Goal: Transaction & Acquisition: Purchase product/service

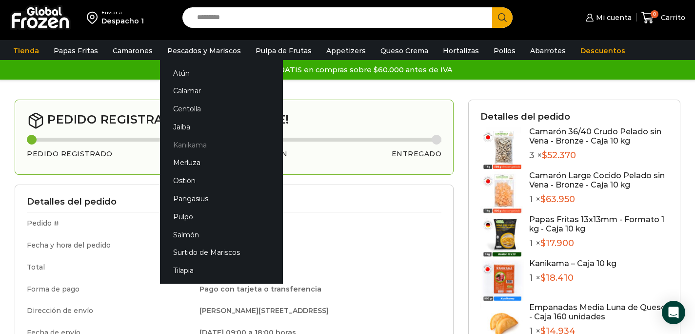
click at [189, 145] on link "Kanikama" at bounding box center [221, 145] width 123 height 18
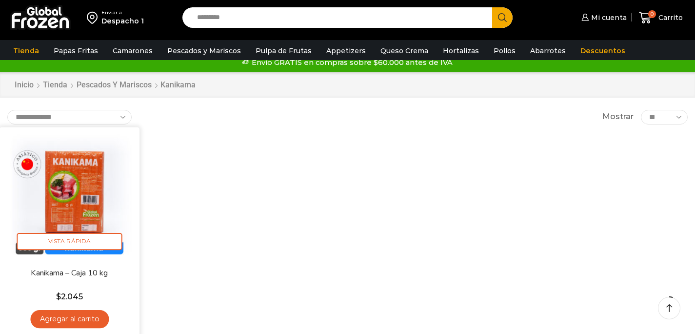
scroll to position [27, 0]
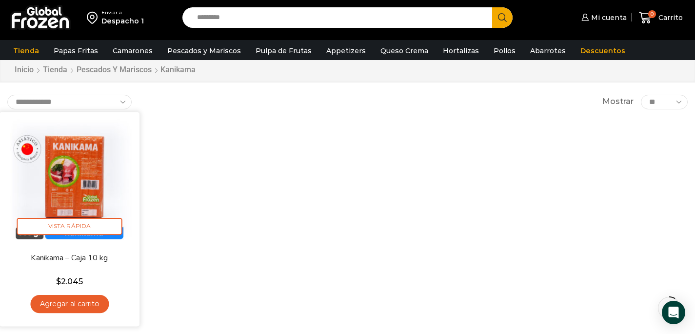
click at [91, 302] on link "Agregar al carrito" at bounding box center [69, 304] width 79 height 18
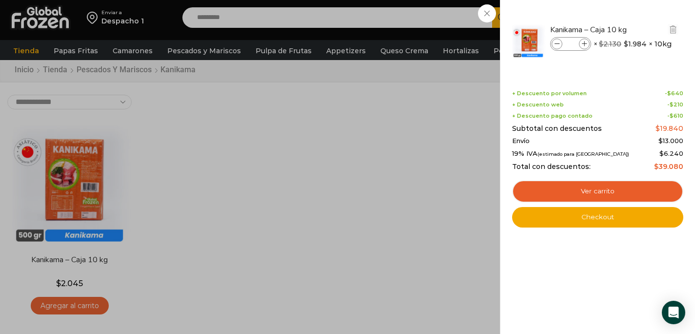
click at [584, 41] on span at bounding box center [584, 44] width 11 height 11
type input "*"
click at [584, 41] on icon at bounding box center [584, 43] width 5 height 5
type input "*"
click at [555, 45] on icon at bounding box center [557, 43] width 5 height 5
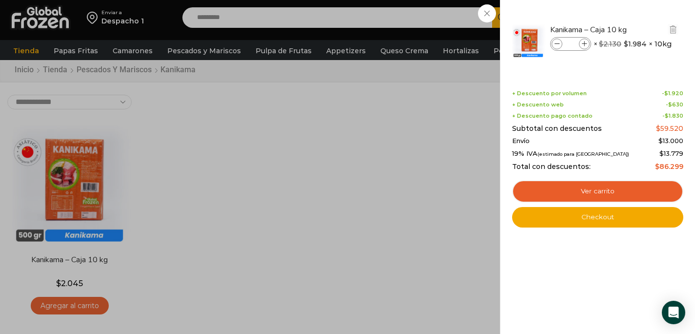
type input "*"
click at [582, 46] on span at bounding box center [584, 44] width 11 height 11
type input "*"
click at [582, 46] on span at bounding box center [584, 44] width 11 height 11
type input "*"
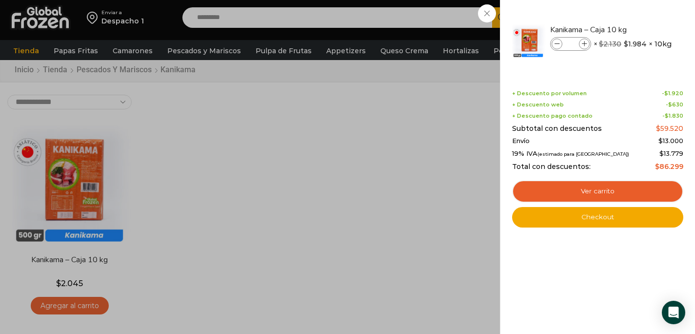
click at [582, 46] on span at bounding box center [584, 44] width 11 height 11
type input "*"
click at [557, 42] on icon at bounding box center [557, 43] width 5 height 5
type input "*"
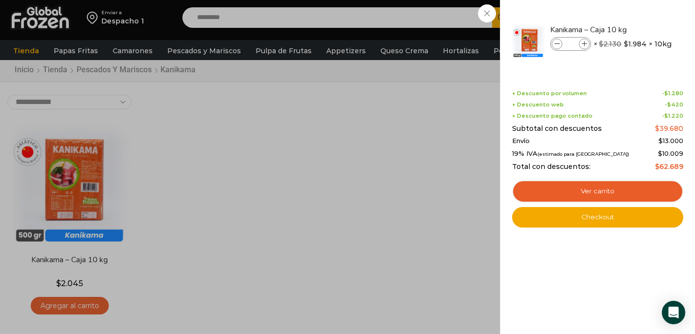
click at [637, 14] on div "2 Carrito 2 2" at bounding box center [661, 17] width 49 height 23
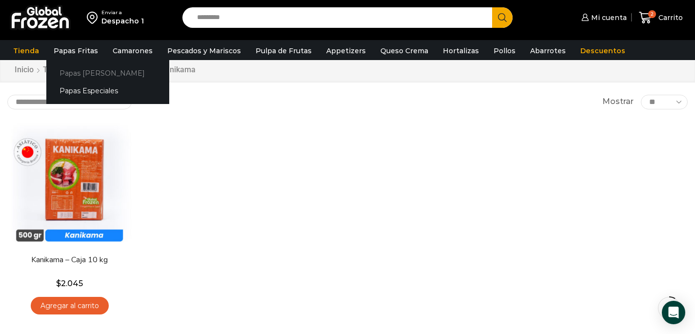
click at [80, 70] on link "Papas [PERSON_NAME]" at bounding box center [107, 73] width 123 height 18
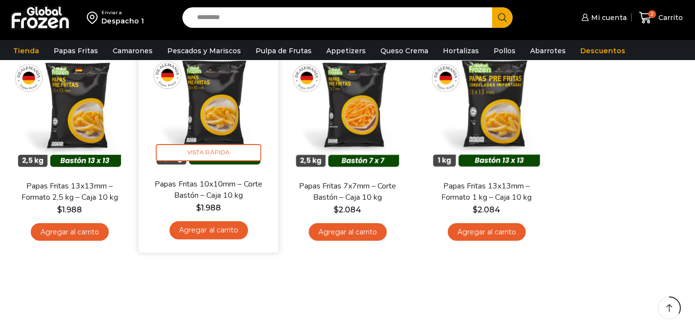
scroll to position [102, 0]
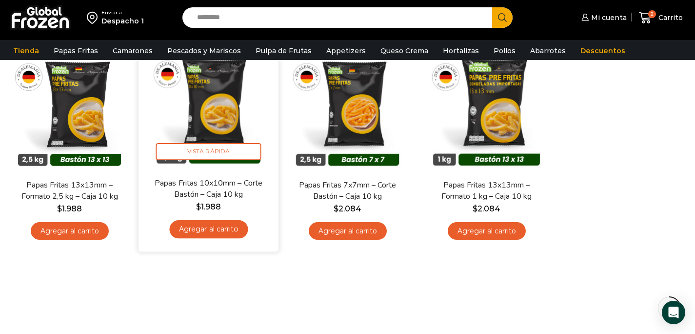
click at [226, 230] on link "Agregar al carrito" at bounding box center [208, 229] width 79 height 18
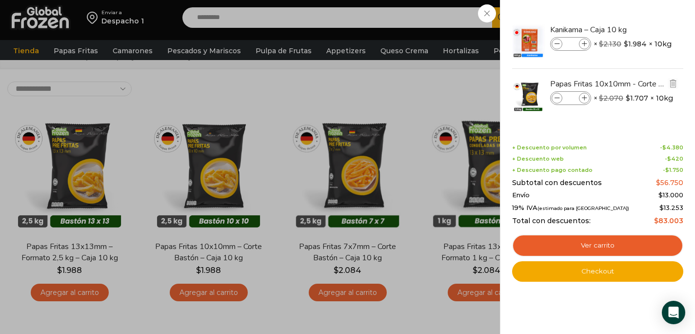
scroll to position [39, 0]
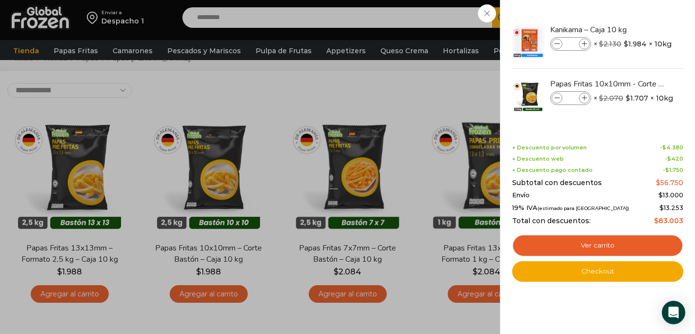
click at [637, 29] on div "3 Carrito 3 3 Shopping Cart *" at bounding box center [661, 17] width 49 height 23
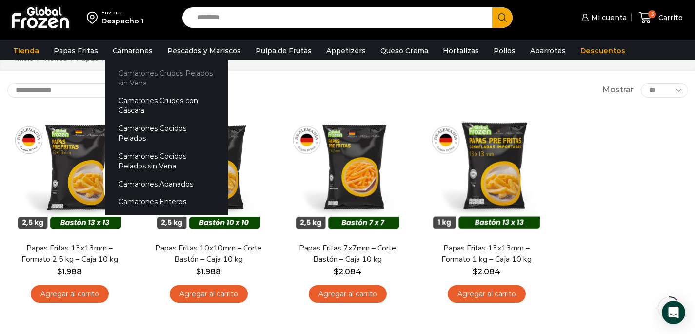
click at [135, 80] on link "Camarones Crudos Pelados sin Vena" at bounding box center [166, 78] width 123 height 28
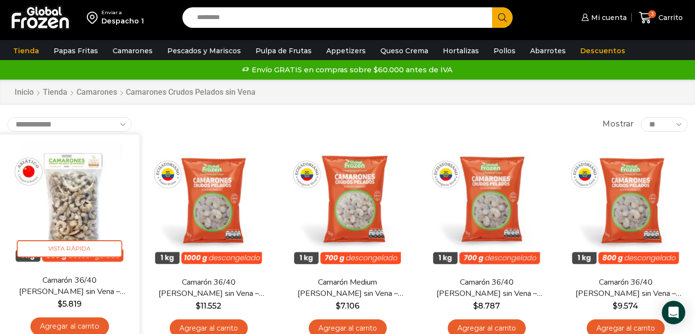
click at [80, 324] on link "Agregar al carrito" at bounding box center [69, 326] width 79 height 18
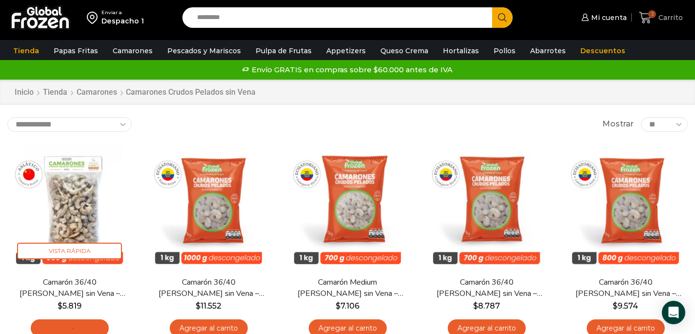
click at [657, 20] on span "Carrito" at bounding box center [669, 18] width 27 height 10
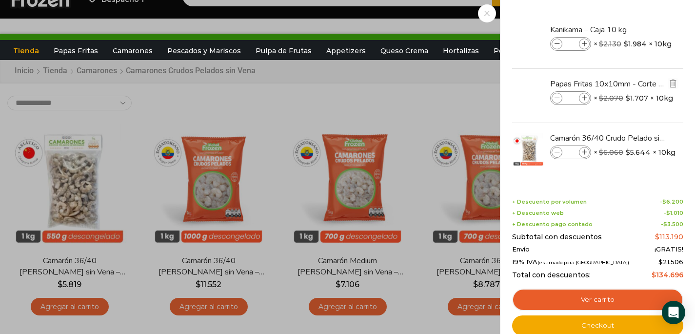
scroll to position [24, 0]
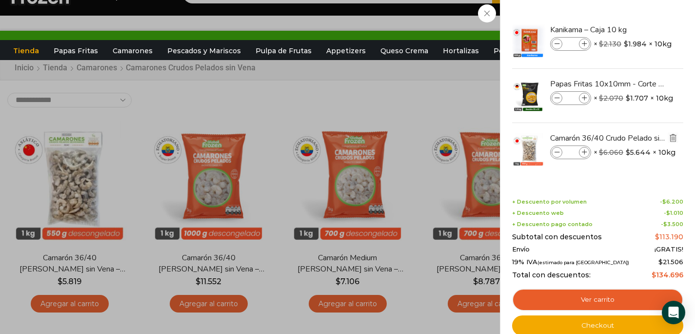
click at [677, 135] on img "Eliminar Camarón 36/40 Crudo Pelado sin Vena - Bronze - Caja 10 kg del carrito" at bounding box center [673, 137] width 9 height 9
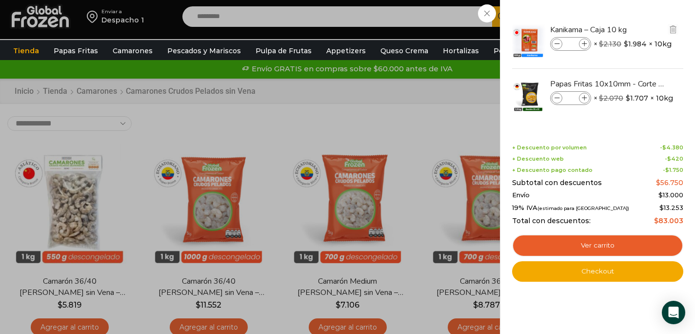
scroll to position [0, 0]
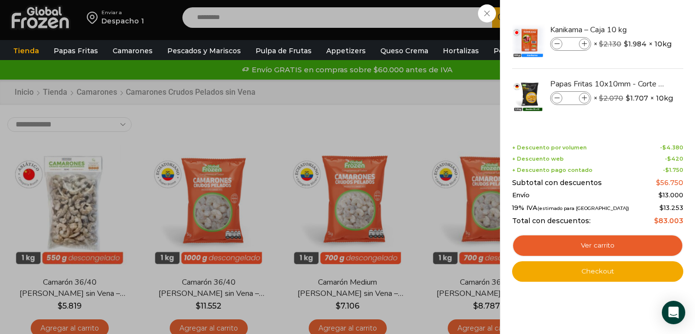
click at [637, 29] on div "3 Carrito 3 3 Shopping Cart *" at bounding box center [661, 17] width 49 height 23
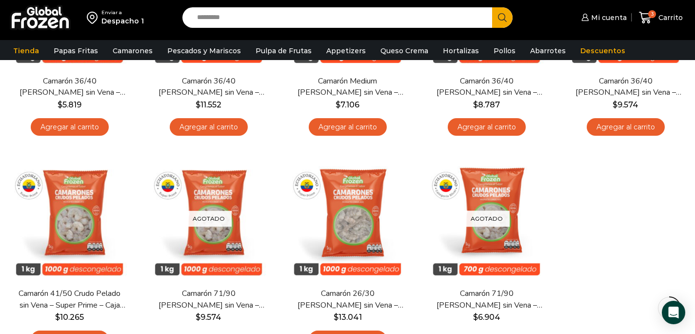
scroll to position [185, 0]
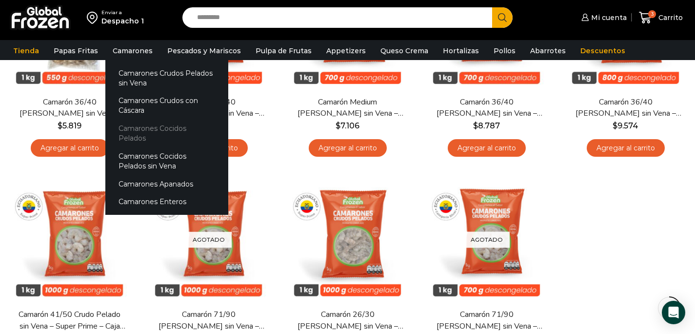
click at [158, 130] on link "Camarones Cocidos Pelados" at bounding box center [166, 134] width 123 height 28
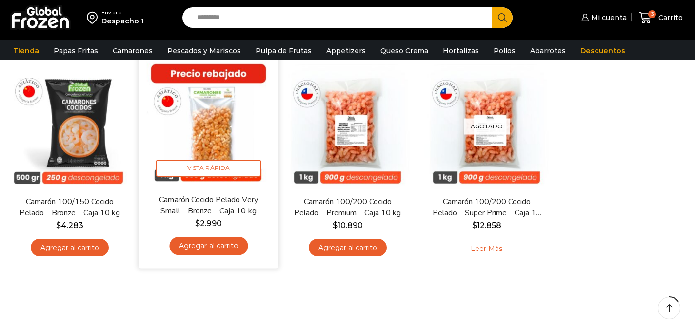
scroll to position [128, 0]
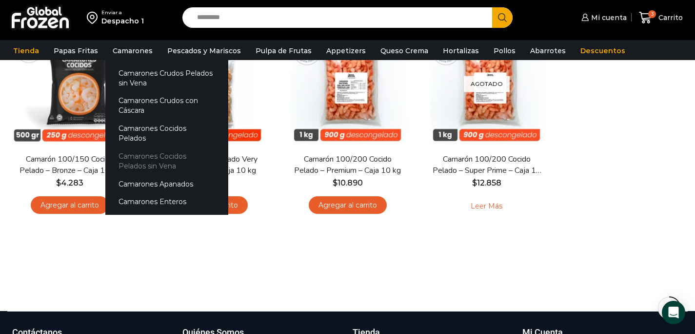
click at [159, 149] on link "Camarones Cocidos Pelados sin Vena" at bounding box center [166, 161] width 123 height 28
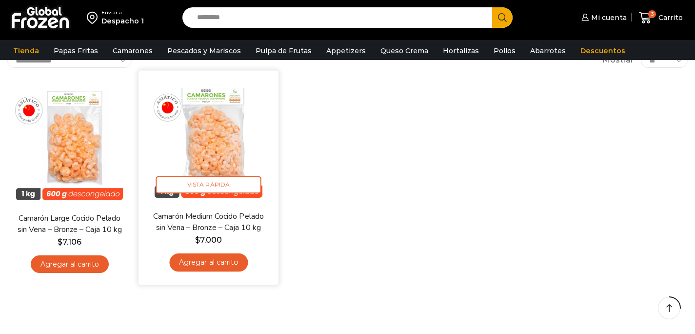
scroll to position [89, 0]
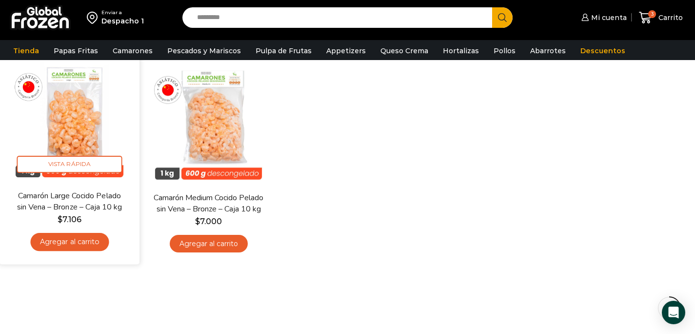
click at [94, 243] on link "Agregar al carrito" at bounding box center [69, 242] width 79 height 18
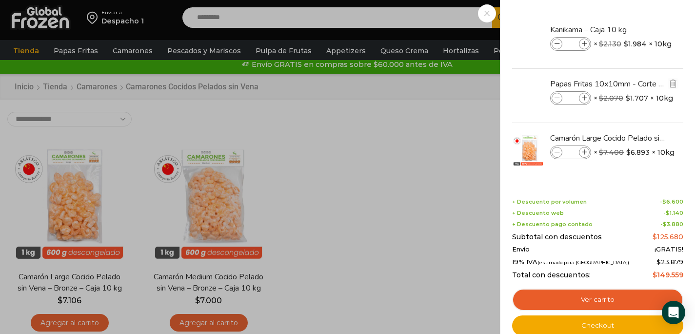
scroll to position [10, 0]
click at [637, 29] on div "4 Carrito 4 4 Shopping Cart *" at bounding box center [661, 17] width 49 height 23
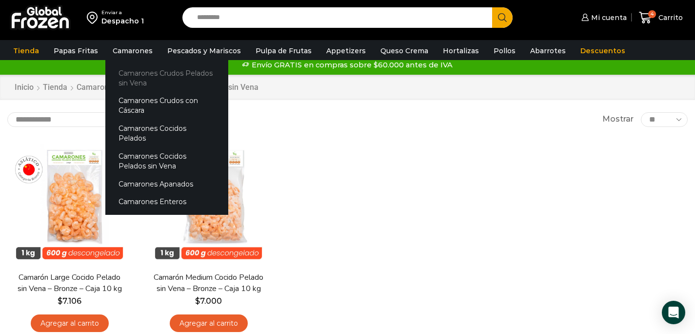
click at [138, 74] on link "Camarones Crudos Pelados sin Vena" at bounding box center [166, 78] width 123 height 28
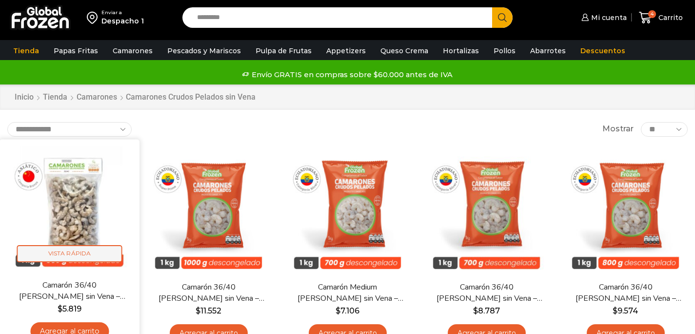
scroll to position [40, 0]
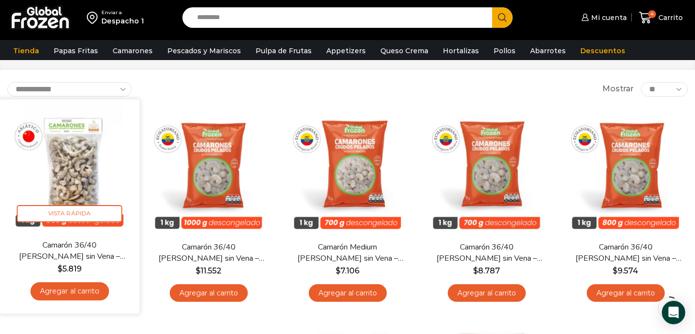
click at [93, 294] on link "Agregar al carrito" at bounding box center [69, 291] width 79 height 18
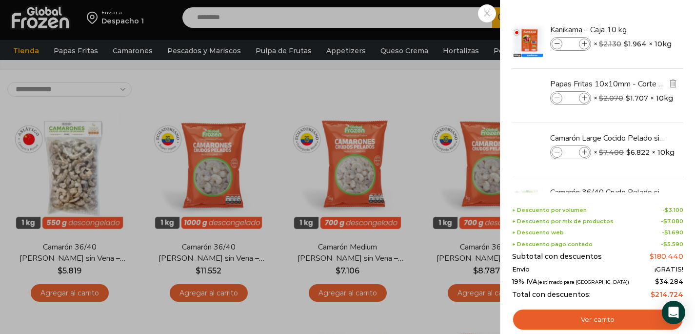
scroll to position [46, 0]
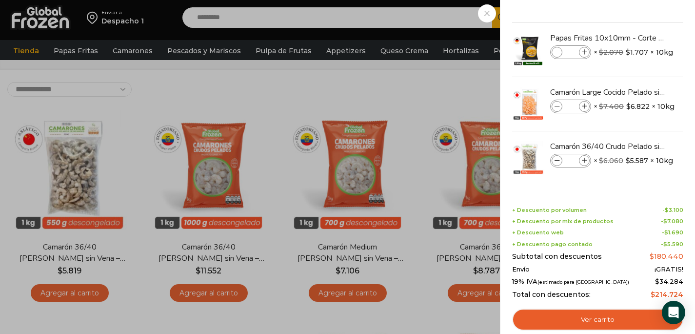
click at [637, 29] on div "5 Carrito 5 5 Shopping Cart *" at bounding box center [661, 17] width 49 height 23
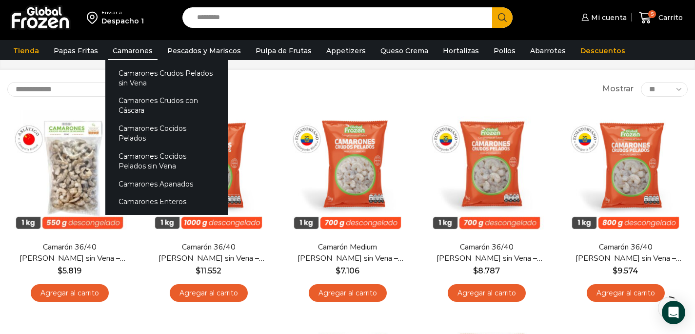
click at [141, 51] on link "Camarones" at bounding box center [133, 50] width 50 height 19
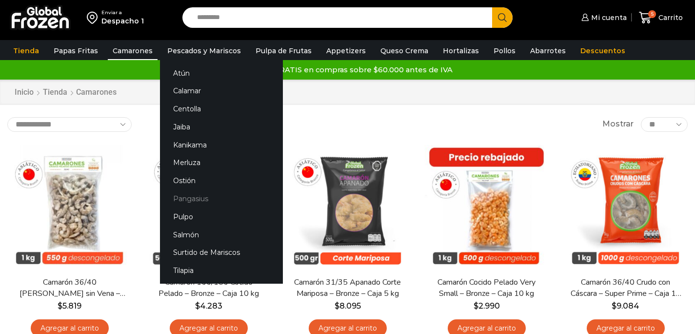
click at [197, 196] on link "Pangasius" at bounding box center [221, 199] width 123 height 18
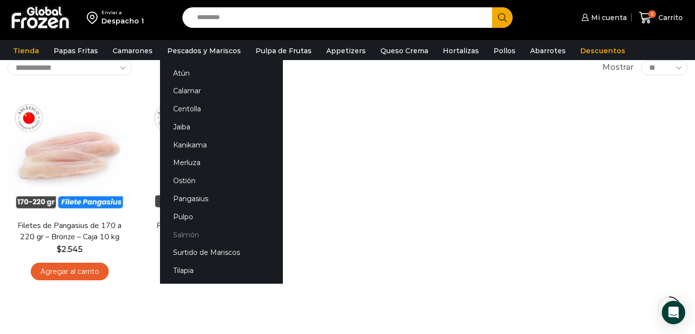
scroll to position [64, 0]
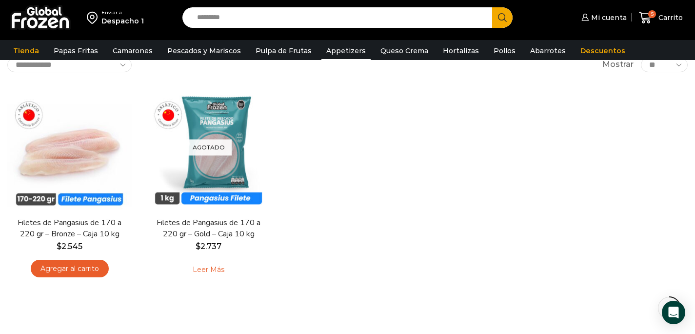
click at [348, 50] on link "Appetizers" at bounding box center [346, 50] width 49 height 19
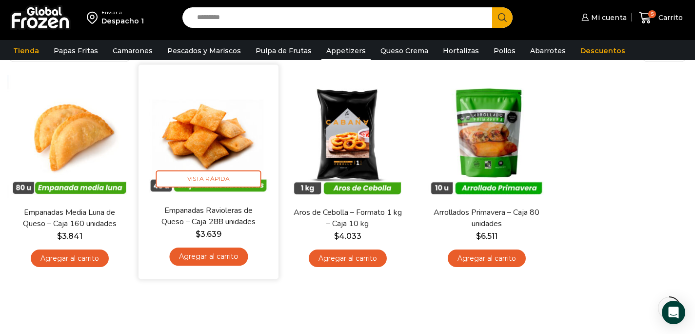
scroll to position [84, 0]
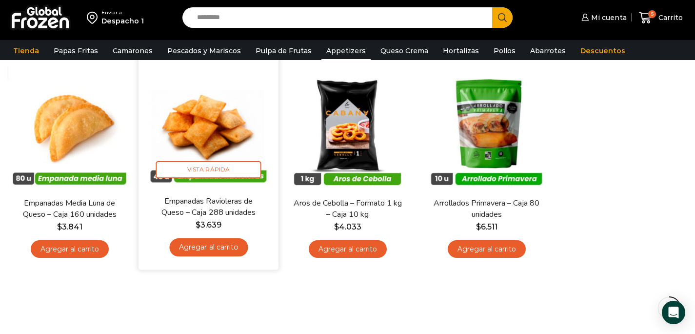
click at [192, 248] on link "Agregar al carrito" at bounding box center [208, 247] width 79 height 18
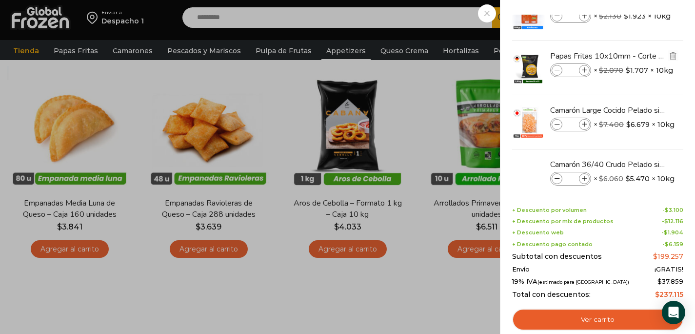
scroll to position [100, 0]
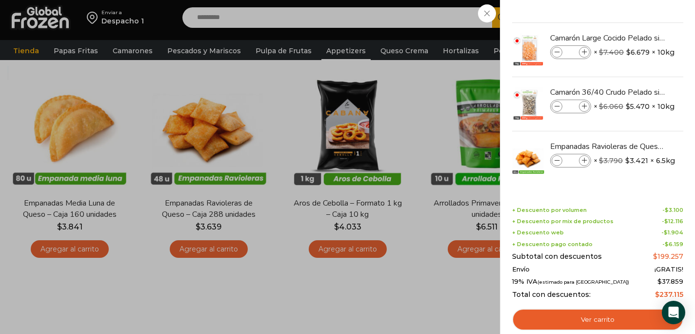
click at [637, 29] on div "6 Carrito 6 6 Shopping Cart *" at bounding box center [661, 17] width 49 height 23
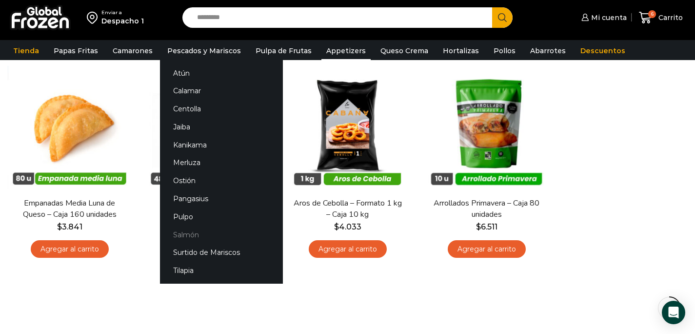
click at [184, 238] on link "Salmón" at bounding box center [221, 234] width 123 height 18
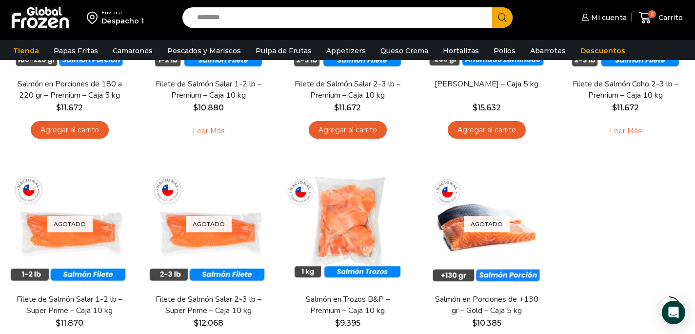
scroll to position [308, 0]
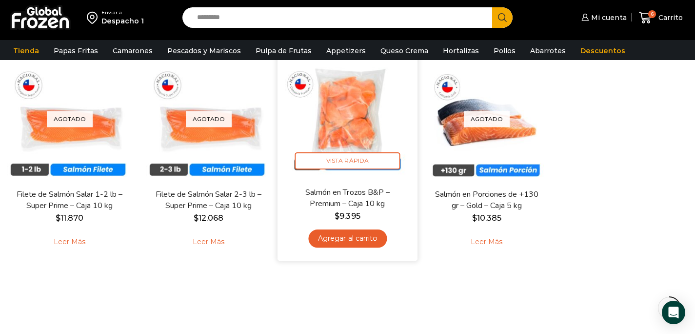
click at [348, 238] on link "Agregar al carrito" at bounding box center [347, 238] width 79 height 18
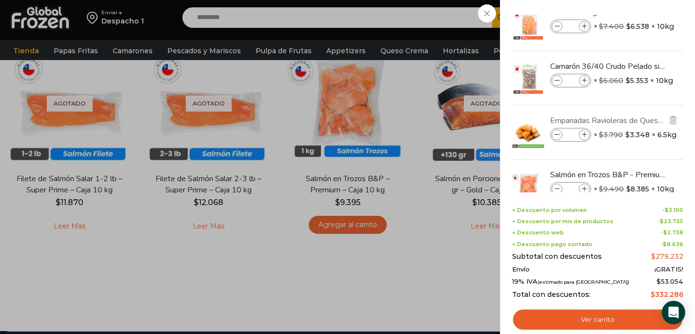
scroll to position [154, 0]
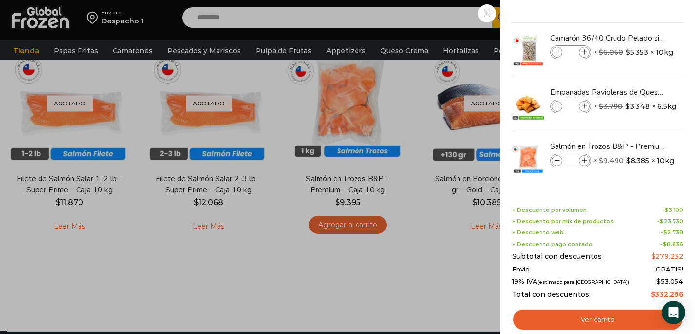
click at [637, 29] on div "7 Carrito 7 7 Shopping Cart *" at bounding box center [661, 17] width 49 height 23
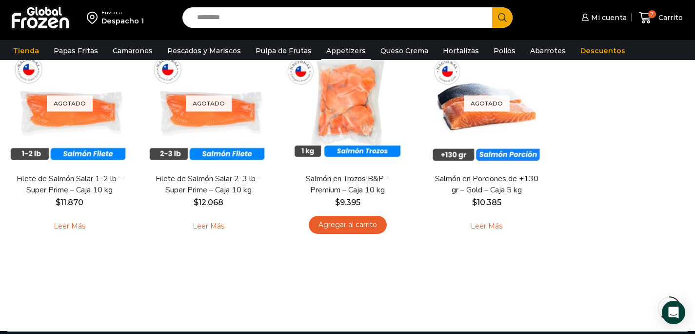
click at [333, 50] on link "Appetizers" at bounding box center [346, 50] width 49 height 19
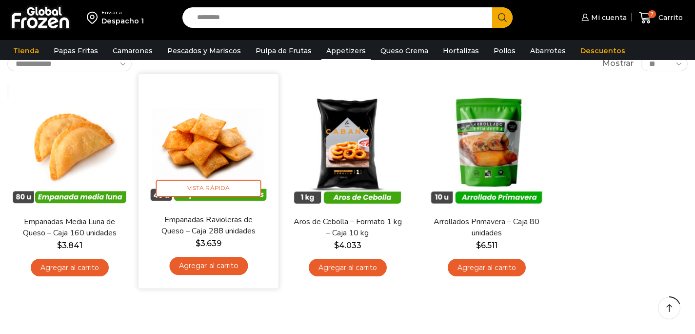
scroll to position [73, 0]
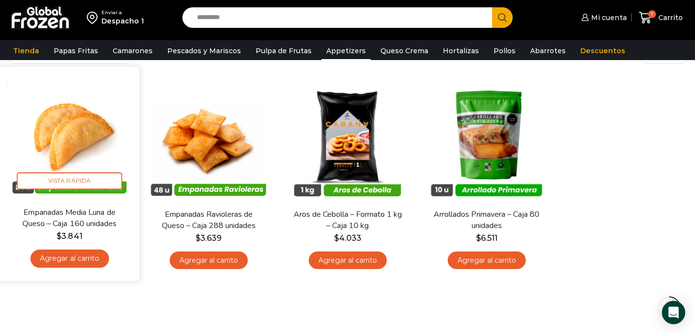
click at [88, 267] on link "Agregar al carrito" at bounding box center [69, 258] width 79 height 18
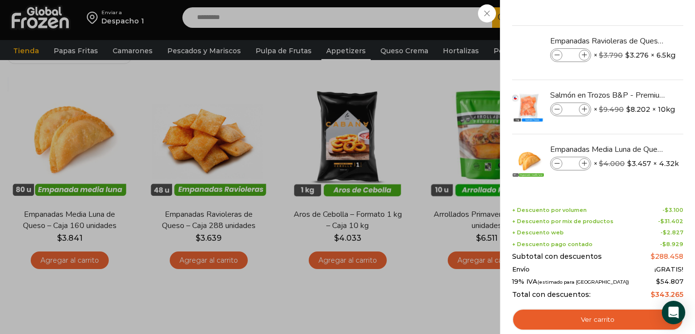
scroll to position [208, 0]
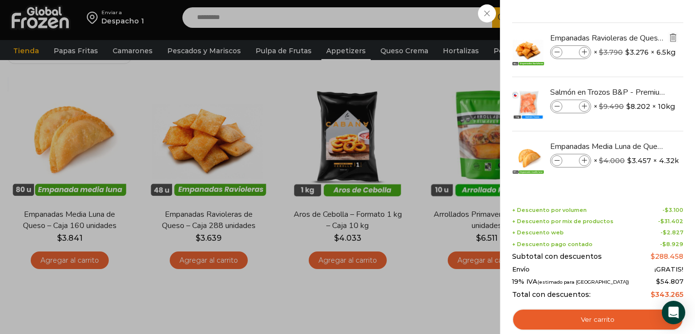
click at [670, 38] on img "Eliminar Empanadas Ravioleras de Queso - Caja 288 unidades del carrito" at bounding box center [673, 37] width 9 height 9
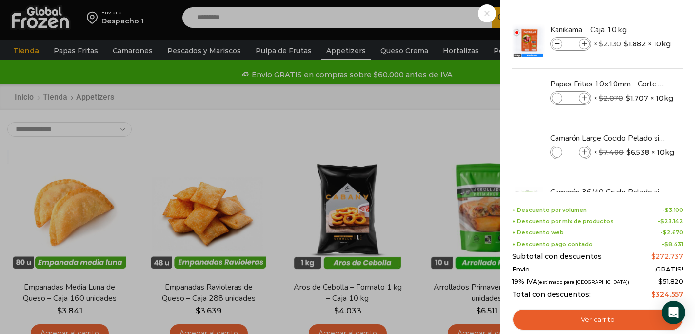
scroll to position [154, 0]
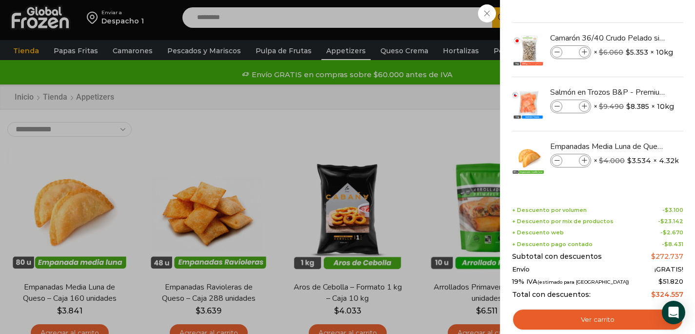
click at [637, 29] on div "7 Carrito 7 7 Shopping Cart *" at bounding box center [661, 17] width 49 height 23
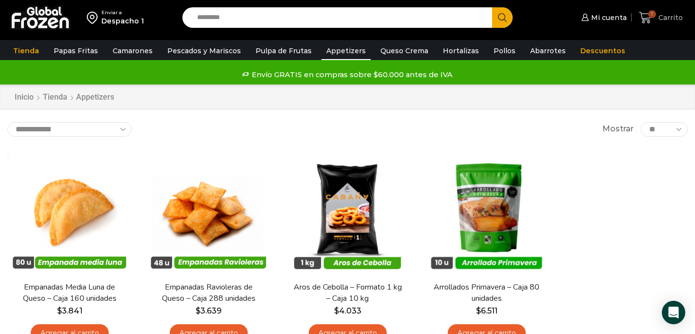
click at [665, 17] on span "Carrito" at bounding box center [669, 18] width 27 height 10
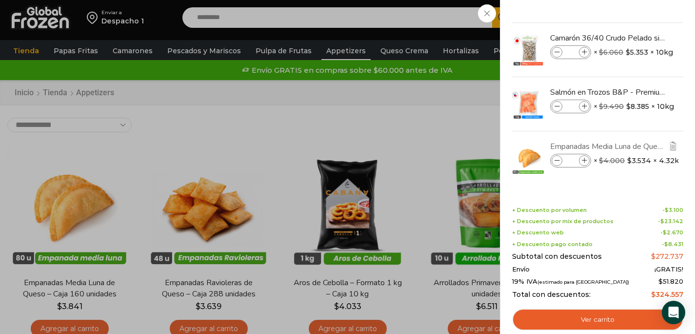
scroll to position [7, 0]
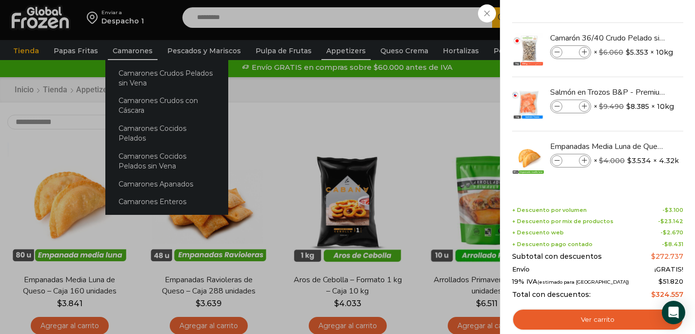
click at [637, 29] on div "7 Carrito 7 7 Shopping Cart *" at bounding box center [661, 17] width 49 height 23
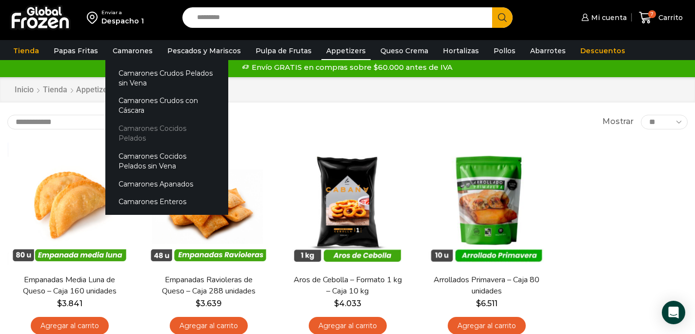
click at [157, 131] on link "Camarones Cocidos Pelados" at bounding box center [166, 134] width 123 height 28
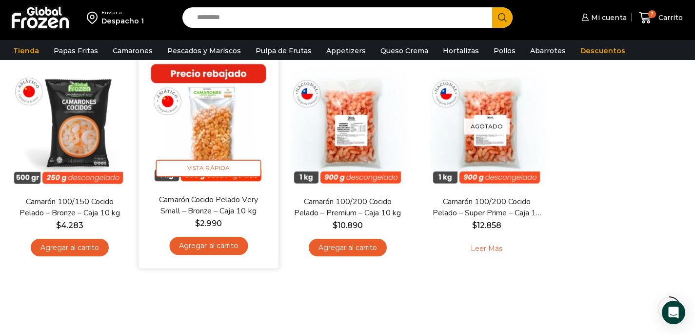
scroll to position [87, 0]
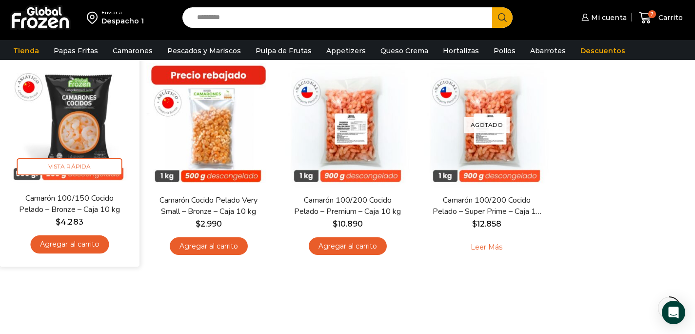
click at [95, 245] on link "Agregar al carrito" at bounding box center [69, 244] width 79 height 18
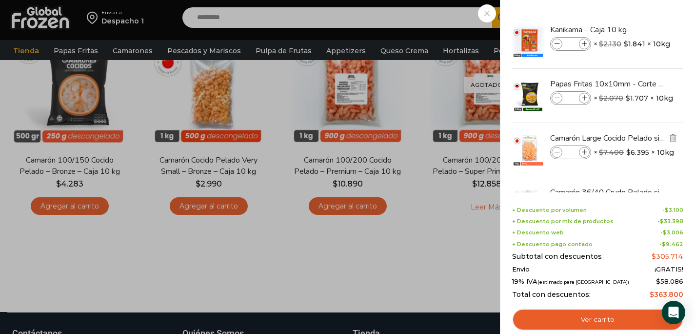
scroll to position [2, 0]
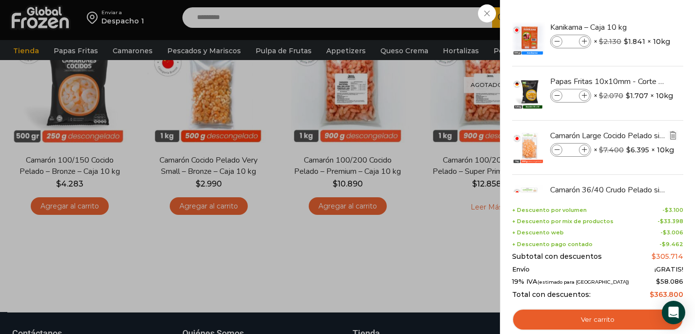
click at [674, 135] on img "Eliminar Camarón Large Cocido Pelado sin Vena - Bronze - Caja 10 kg del carrito" at bounding box center [673, 135] width 9 height 9
click at [674, 135] on img "Eliminar Camarón 36/40 Crudo Pelado sin Vena - Bronze - Caja 10 kg del carrito" at bounding box center [677, 135] width 11 height 11
click at [674, 135] on img "Eliminar Salmón en Trozos B&P - Premium – Caja 10 kg del carrito" at bounding box center [677, 135] width 11 height 11
click at [674, 135] on img "Eliminar Empanadas Media Luna de Queso - Caja 160 unidades del carrito" at bounding box center [677, 135] width 11 height 11
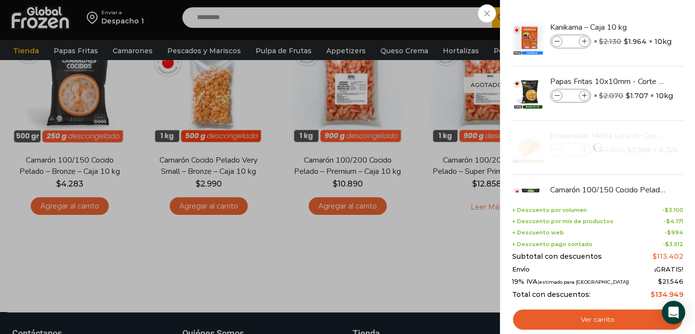
scroll to position [0, 0]
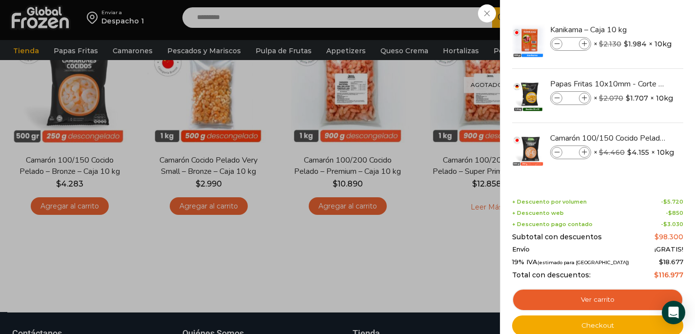
click at [674, 135] on img "Eliminar Camarón 100/150 Cocido Pelado - Bronze - Caja 10 kg del carrito" at bounding box center [677, 137] width 11 height 11
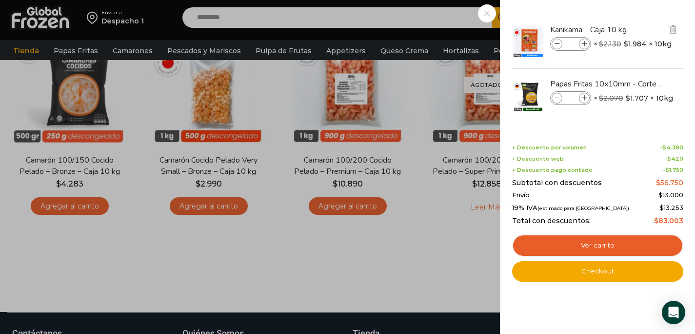
click at [585, 42] on icon at bounding box center [584, 43] width 5 height 5
type input "*"
click at [558, 45] on icon at bounding box center [557, 43] width 5 height 5
type input "*"
click at [585, 98] on icon at bounding box center [584, 98] width 5 height 5
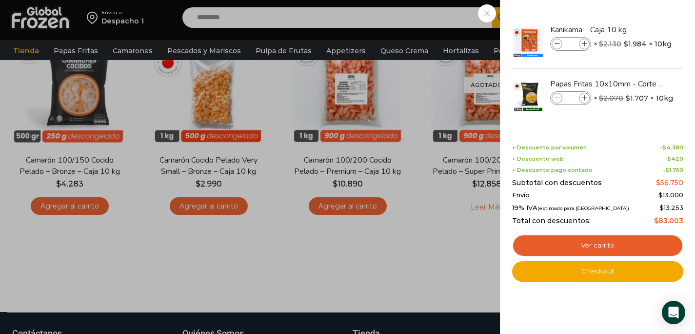
type input "*"
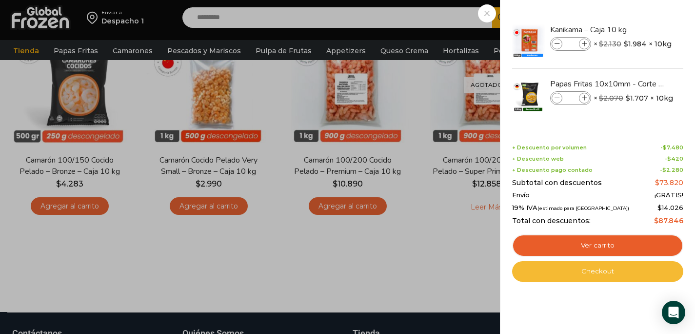
click at [601, 276] on link "Checkout" at bounding box center [597, 271] width 171 height 20
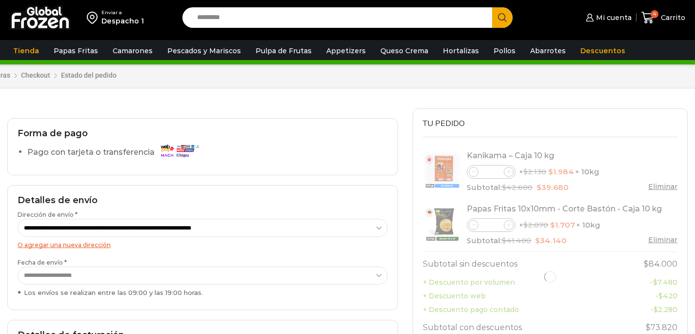
select select "*"
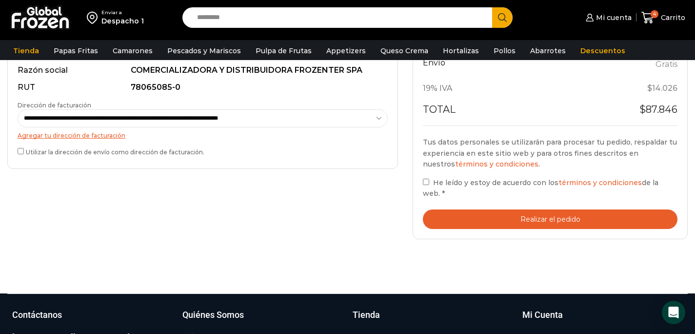
scroll to position [321, 0]
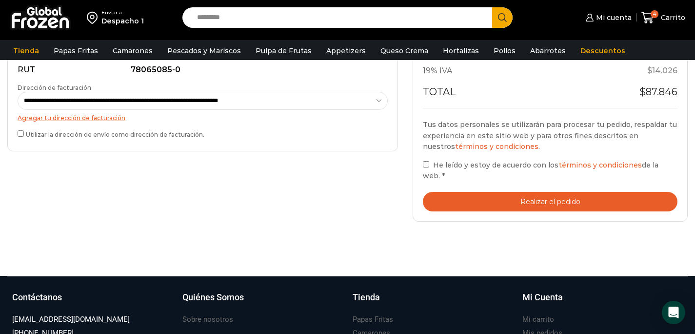
click at [451, 199] on button "Realizar el pedido" at bounding box center [550, 202] width 255 height 20
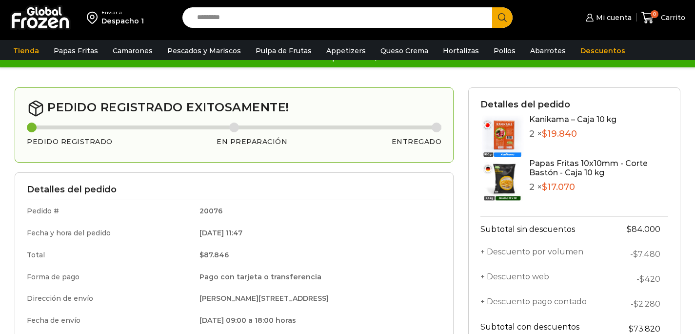
scroll to position [20, 0]
